Goal: Task Accomplishment & Management: Use online tool/utility

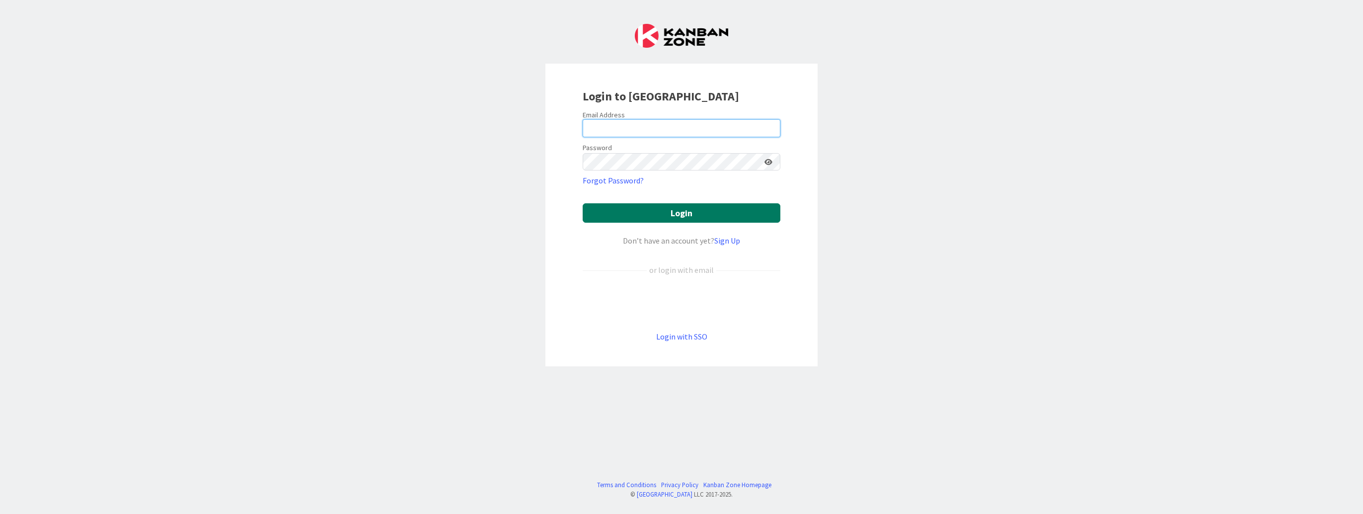
type input "[EMAIL_ADDRESS][DOMAIN_NAME]"
click at [688, 215] on button "Login" at bounding box center [682, 212] width 198 height 19
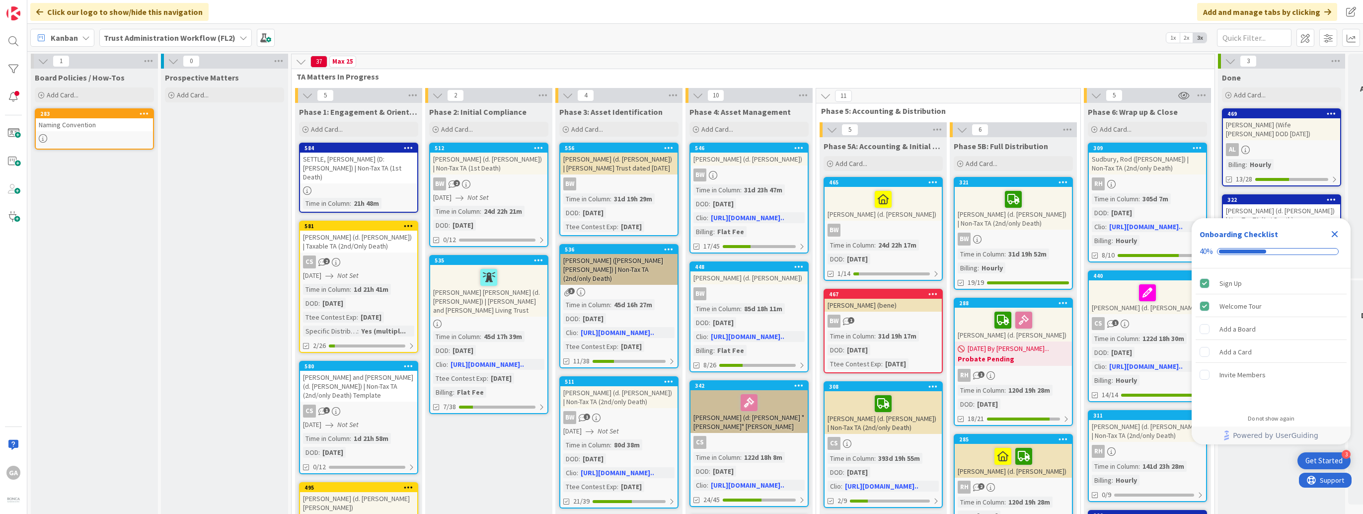
click at [239, 36] on icon at bounding box center [243, 38] width 8 height 8
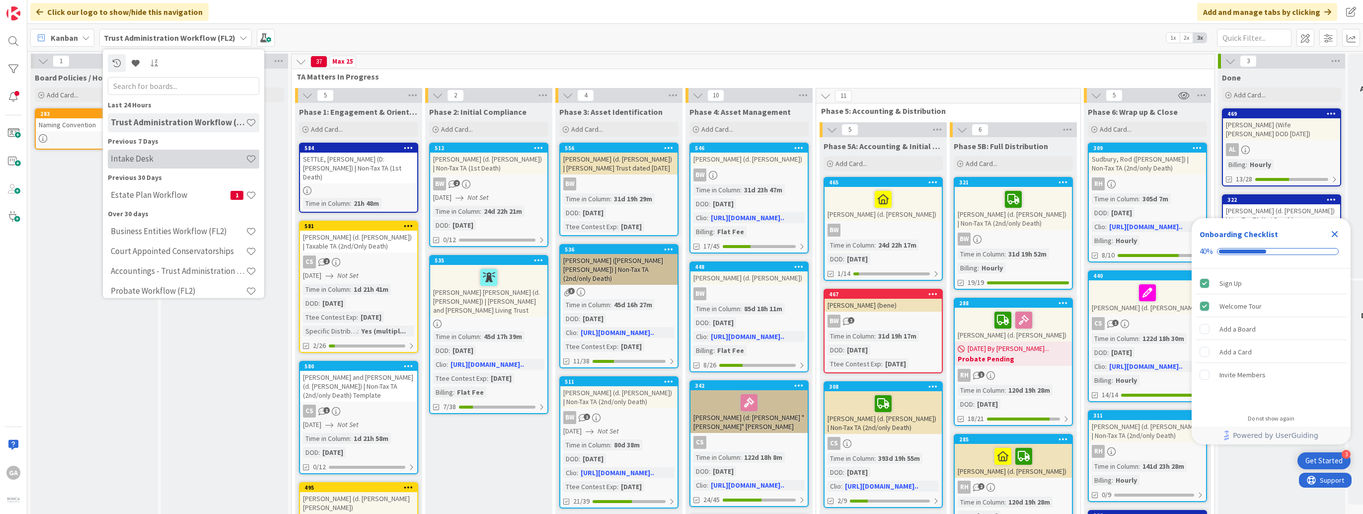
click at [113, 166] on div "Intake Desk" at bounding box center [184, 159] width 152 height 19
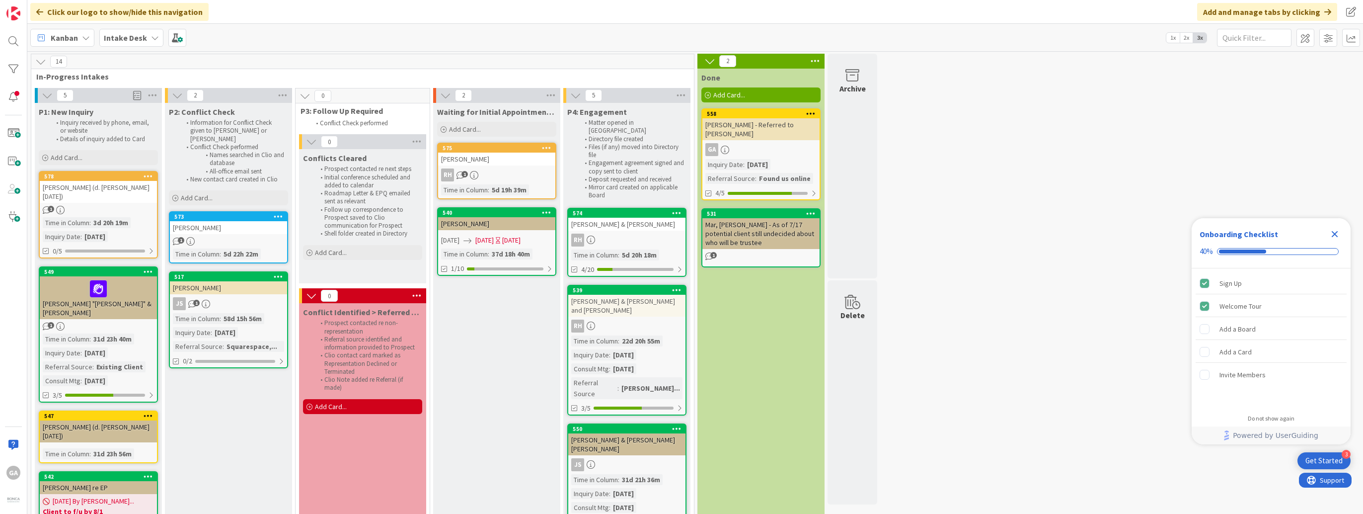
click at [101, 206] on div "1" at bounding box center [98, 210] width 117 height 8
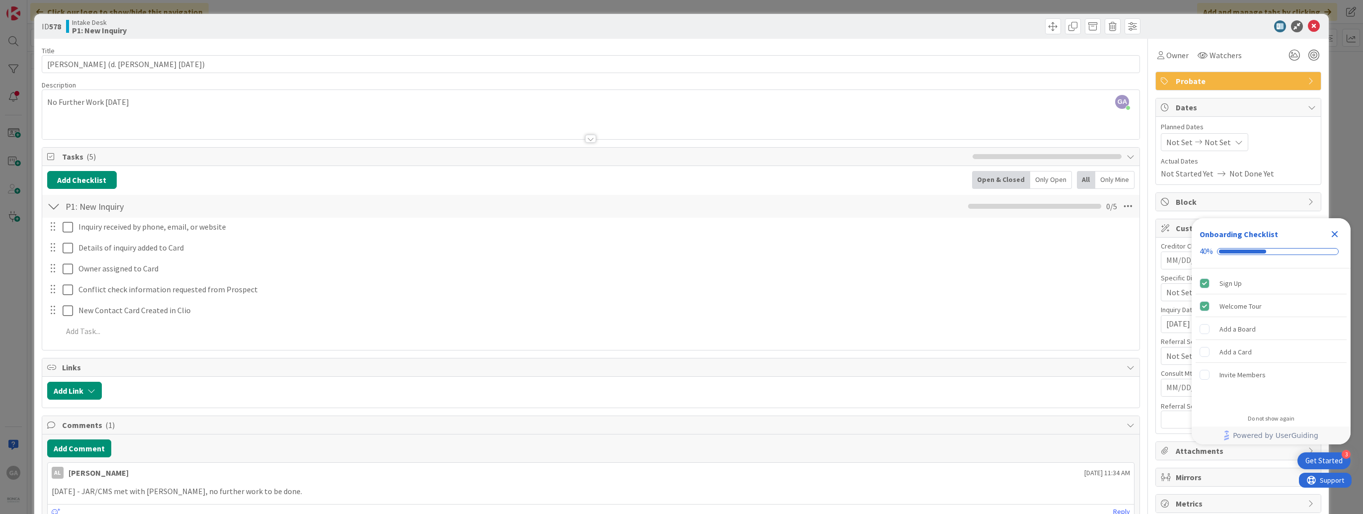
click at [1339, 236] on icon "Close Checklist" at bounding box center [1335, 234] width 12 height 12
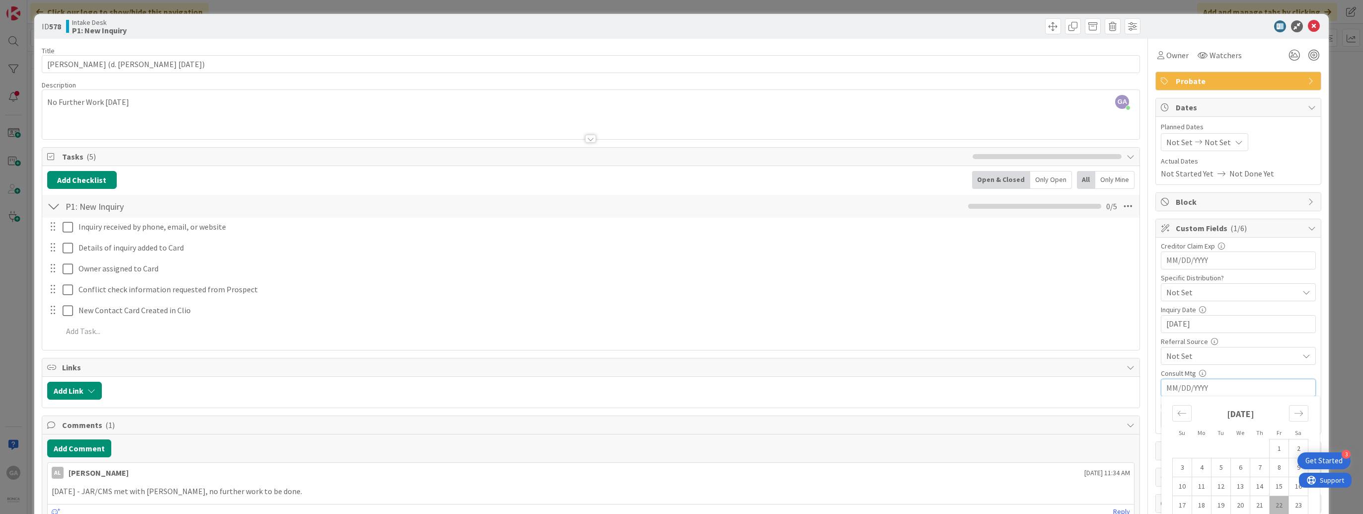
click at [1171, 387] on input "MM/DD/YYYY" at bounding box center [1238, 387] width 144 height 17
click at [1250, 502] on td "21" at bounding box center [1259, 505] width 19 height 19
type input "[DATE]"
click at [1308, 27] on icon at bounding box center [1314, 26] width 12 height 12
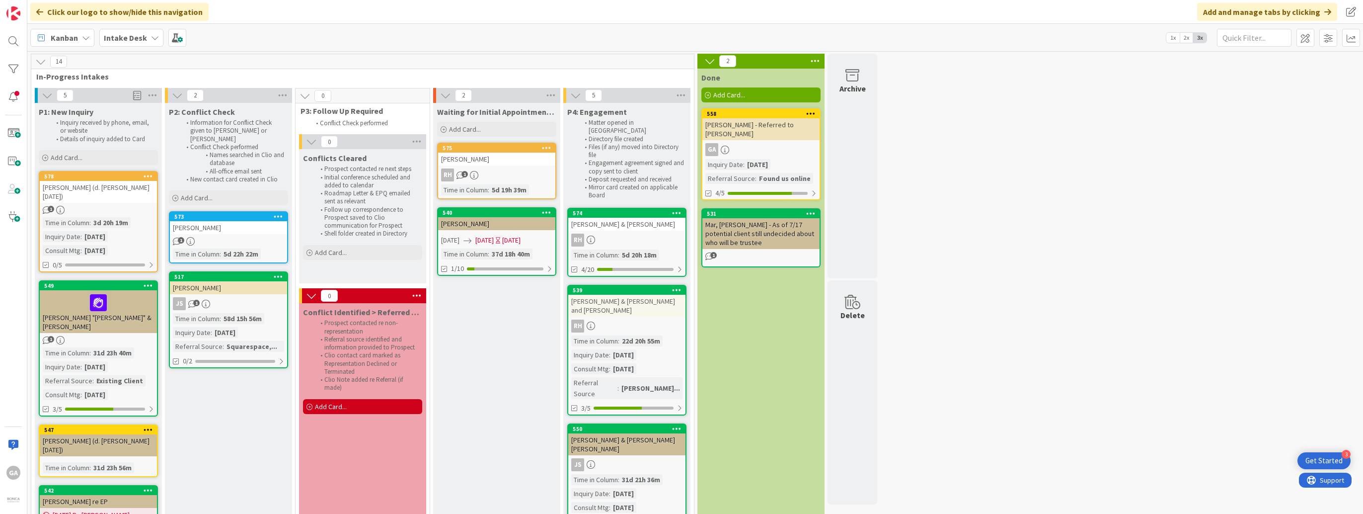
click at [153, 39] on icon at bounding box center [155, 38] width 8 height 8
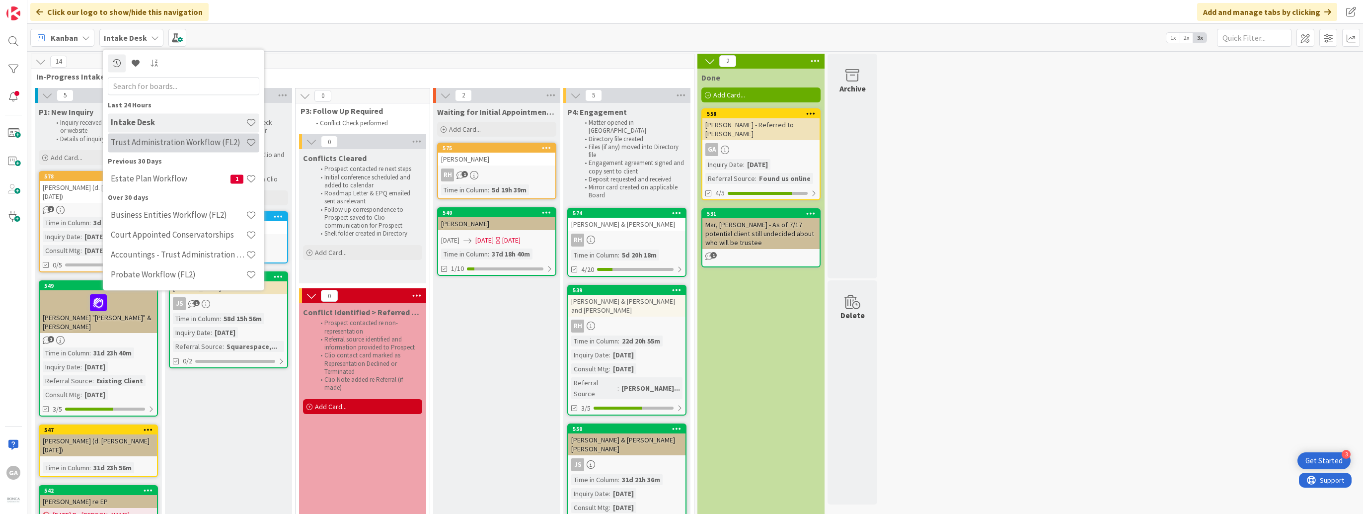
click at [144, 143] on h4 "Trust Administration Workflow (FL2)" at bounding box center [178, 143] width 135 height 10
